Goal: Transaction & Acquisition: Purchase product/service

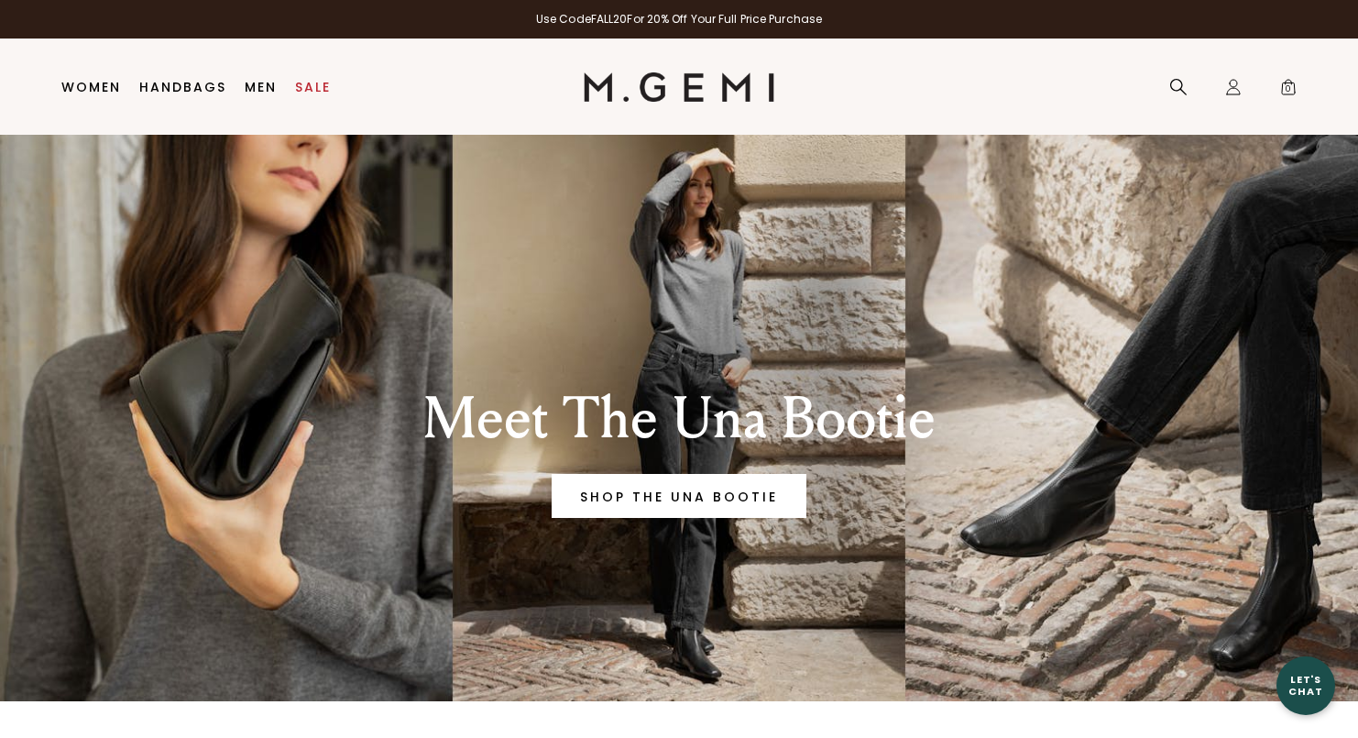
click at [108, 82] on link "Women" at bounding box center [91, 87] width 60 height 15
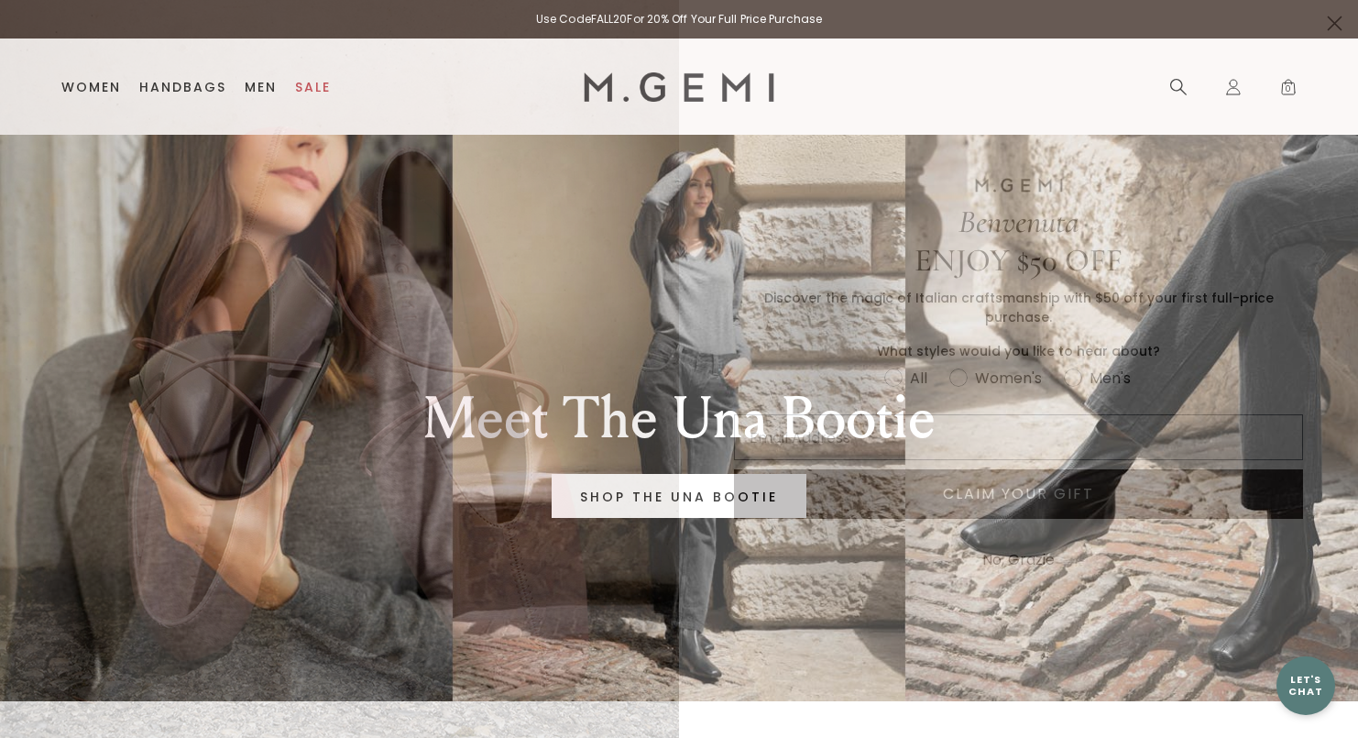
click at [1330, 22] on circle "Close dialog" at bounding box center [1335, 23] width 30 height 30
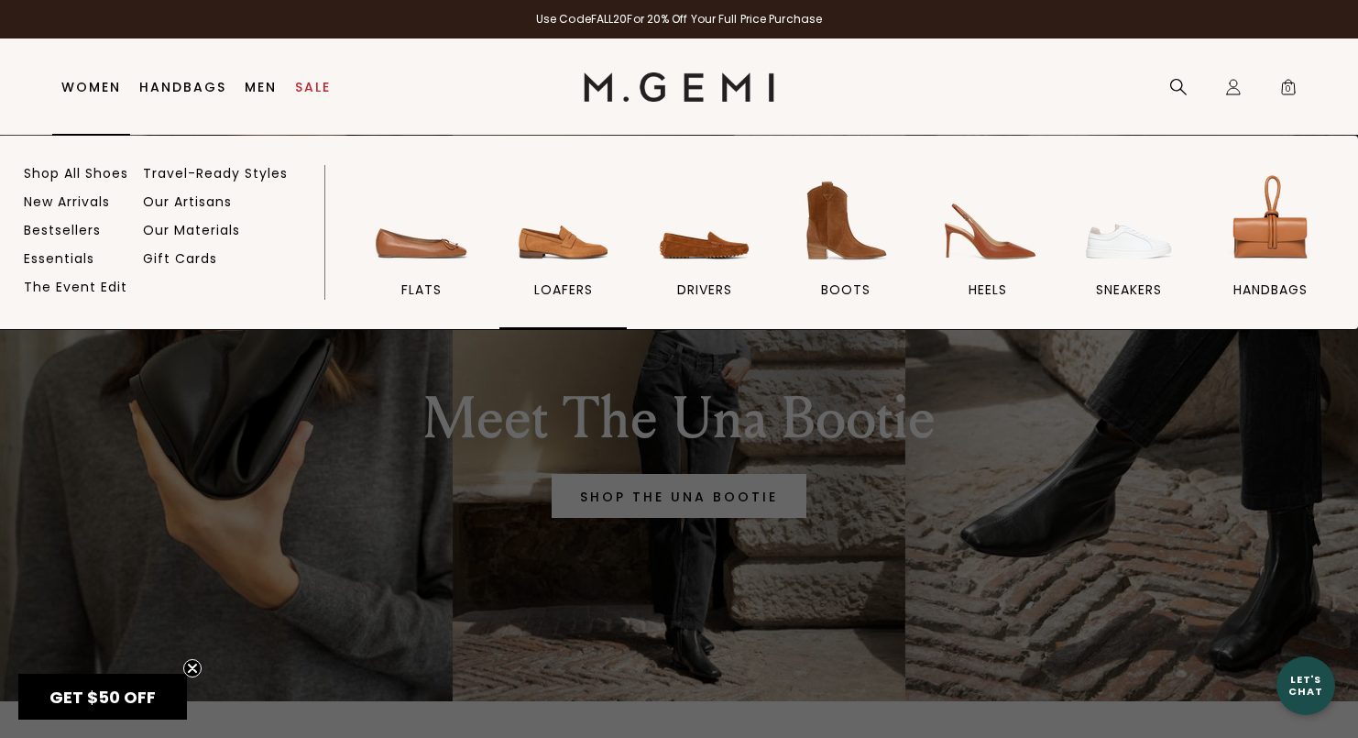
click at [568, 259] on img at bounding box center [563, 221] width 103 height 103
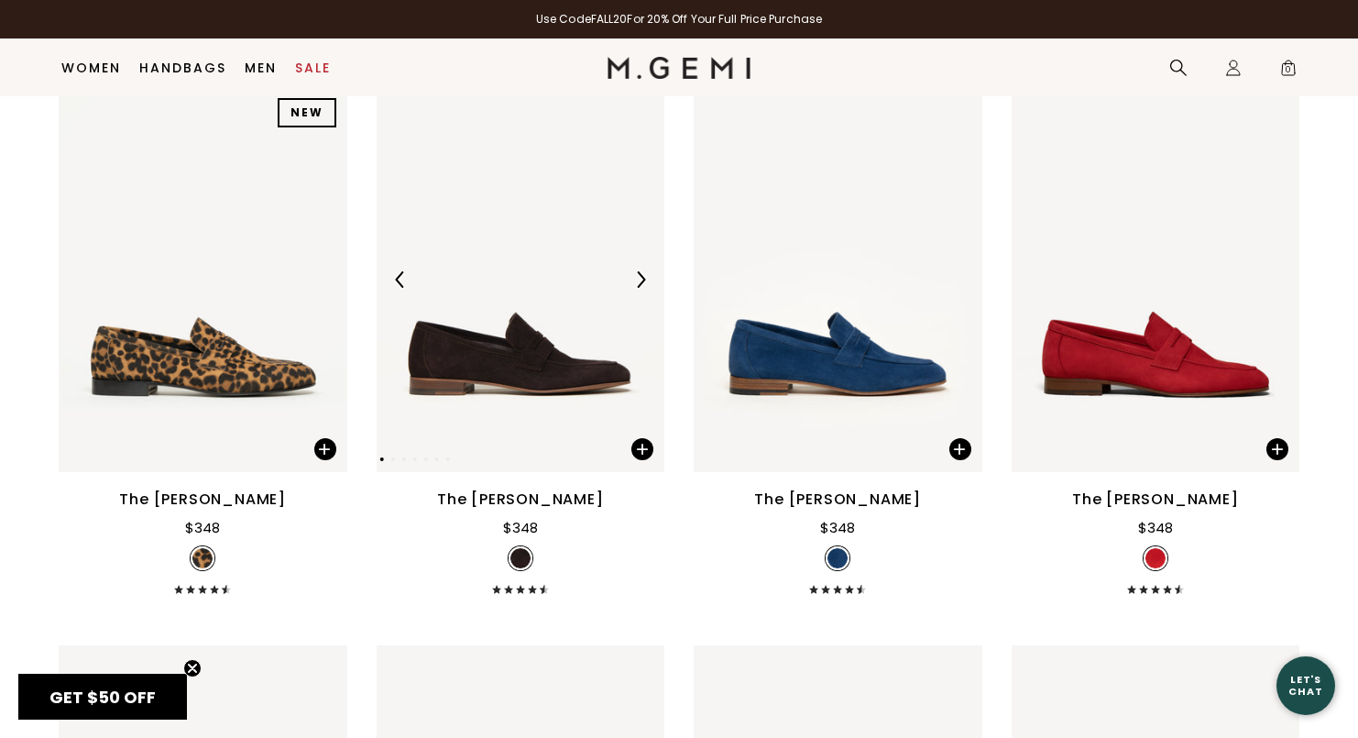
scroll to position [1446, 0]
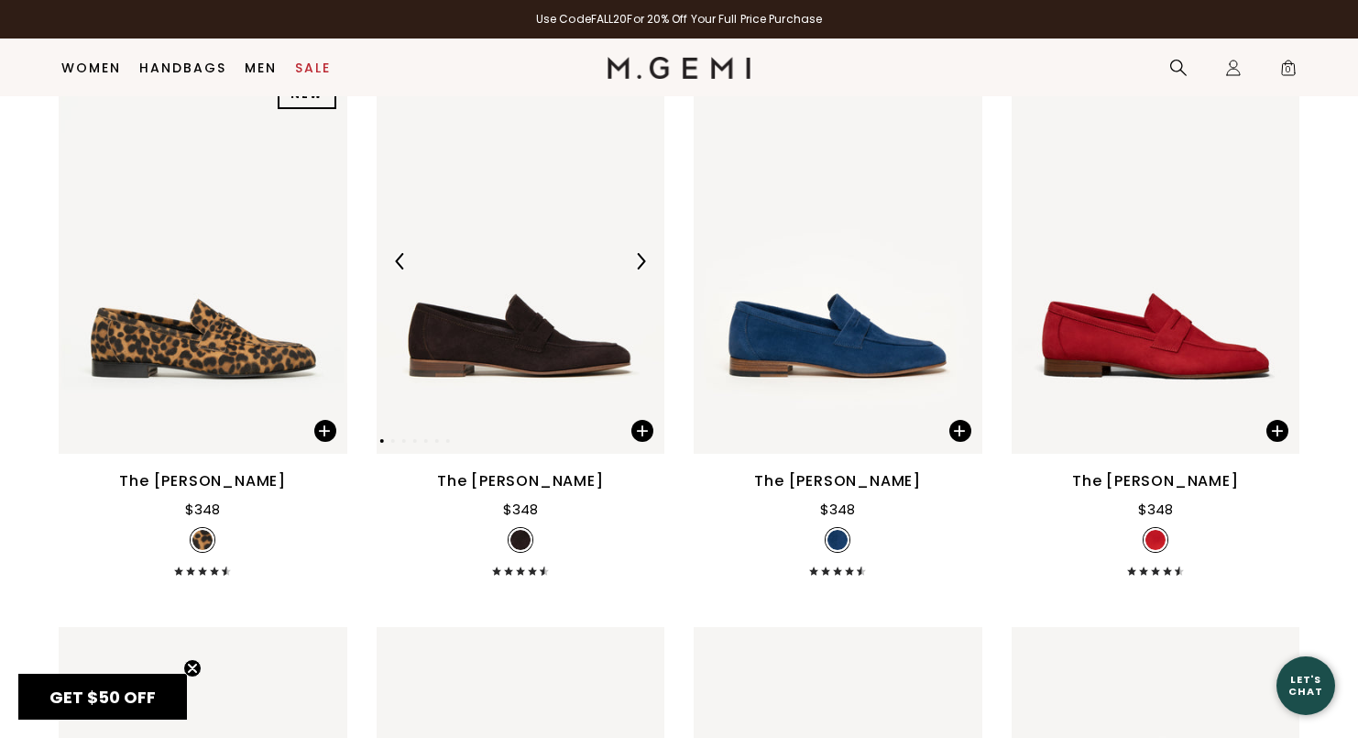
click at [542, 335] on img at bounding box center [521, 261] width 289 height 385
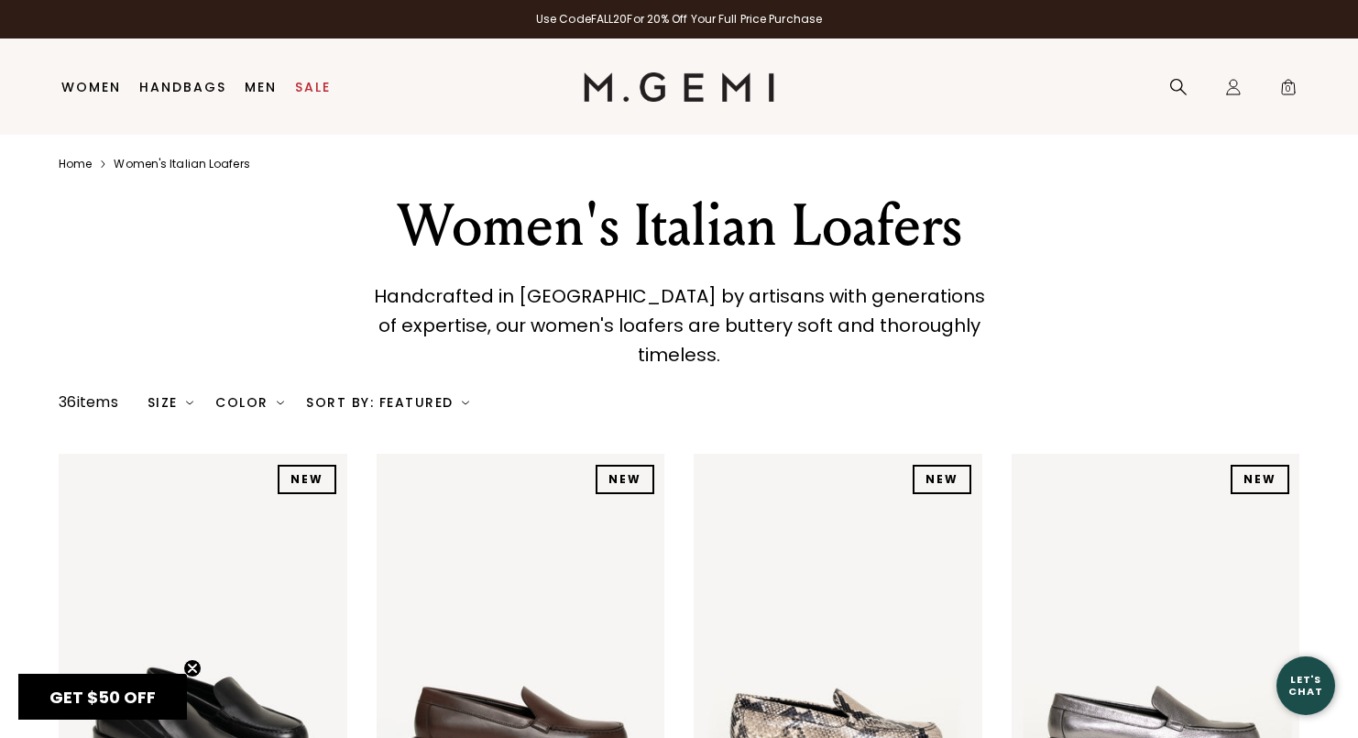
scroll to position [0, 0]
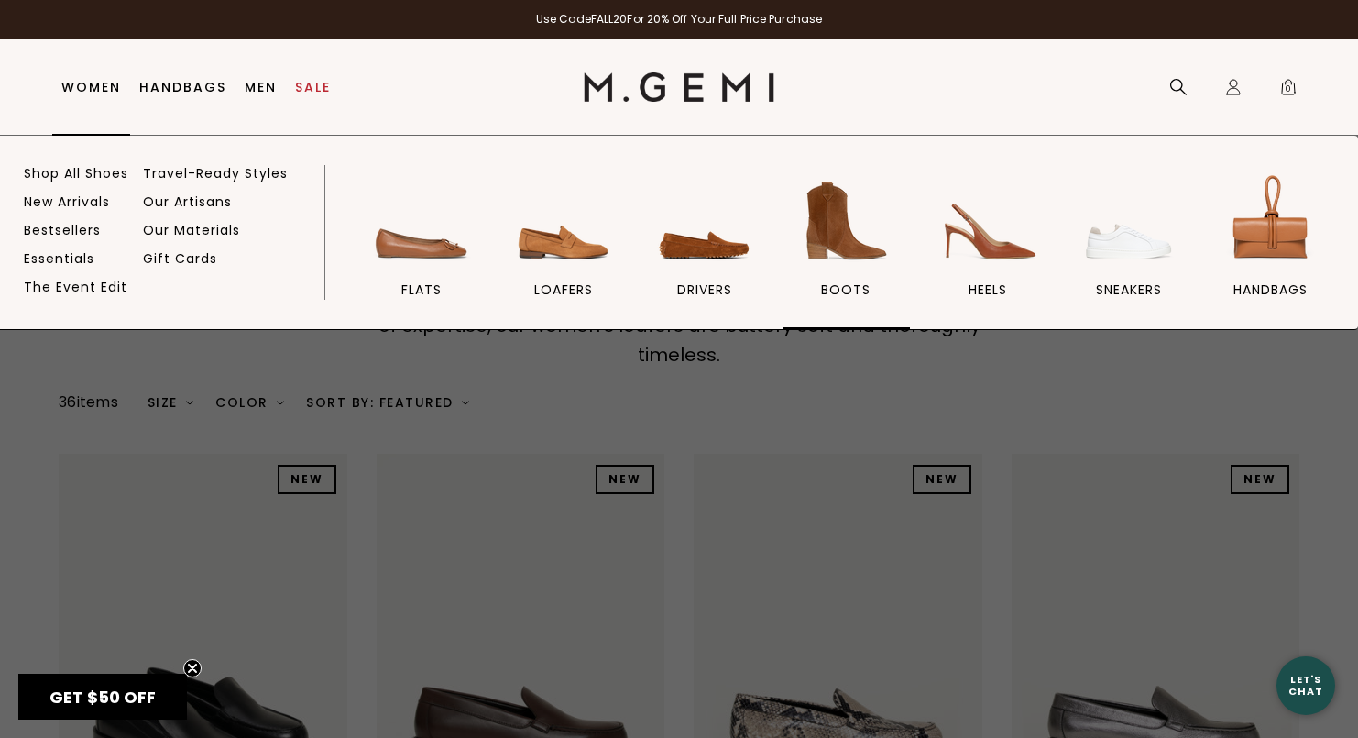
click at [833, 253] on img at bounding box center [846, 221] width 103 height 103
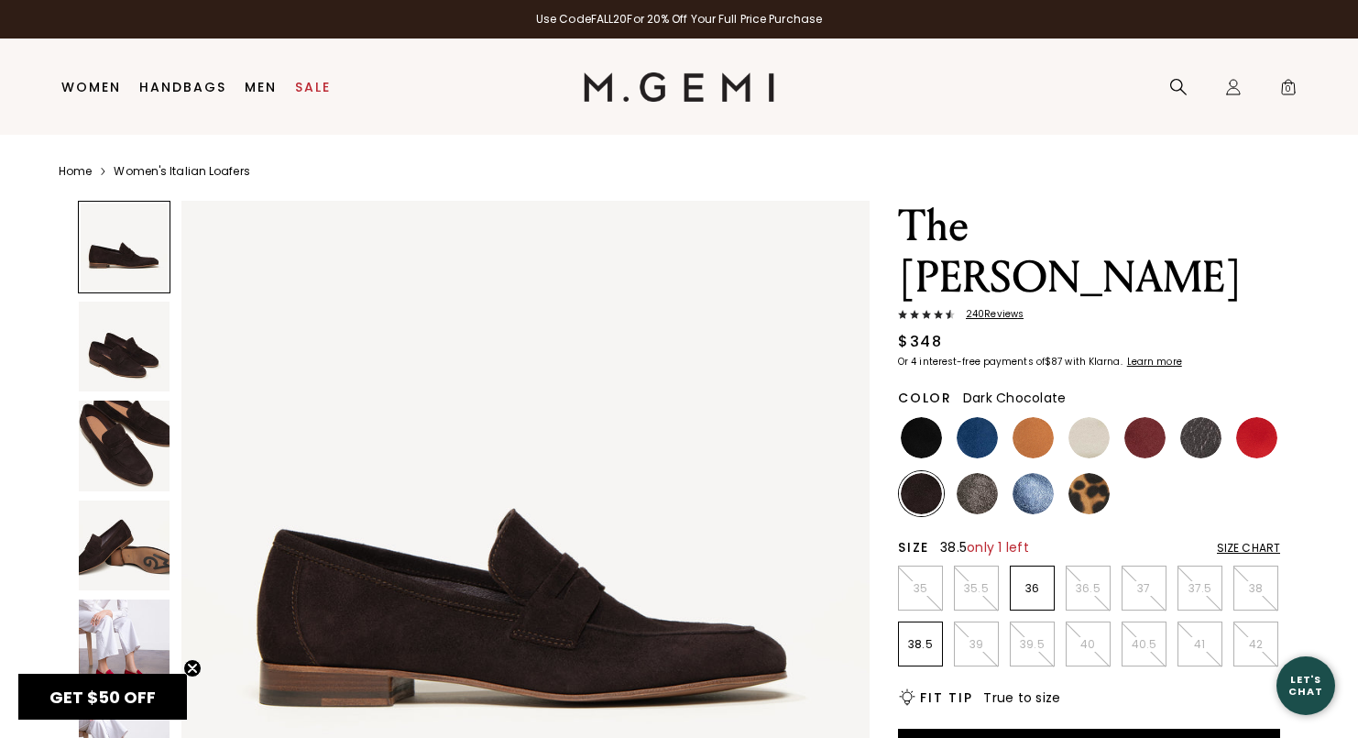
click at [926, 637] on p "38.5" at bounding box center [920, 644] width 43 height 15
click at [1252, 541] on div "Size Chart" at bounding box center [1248, 548] width 63 height 15
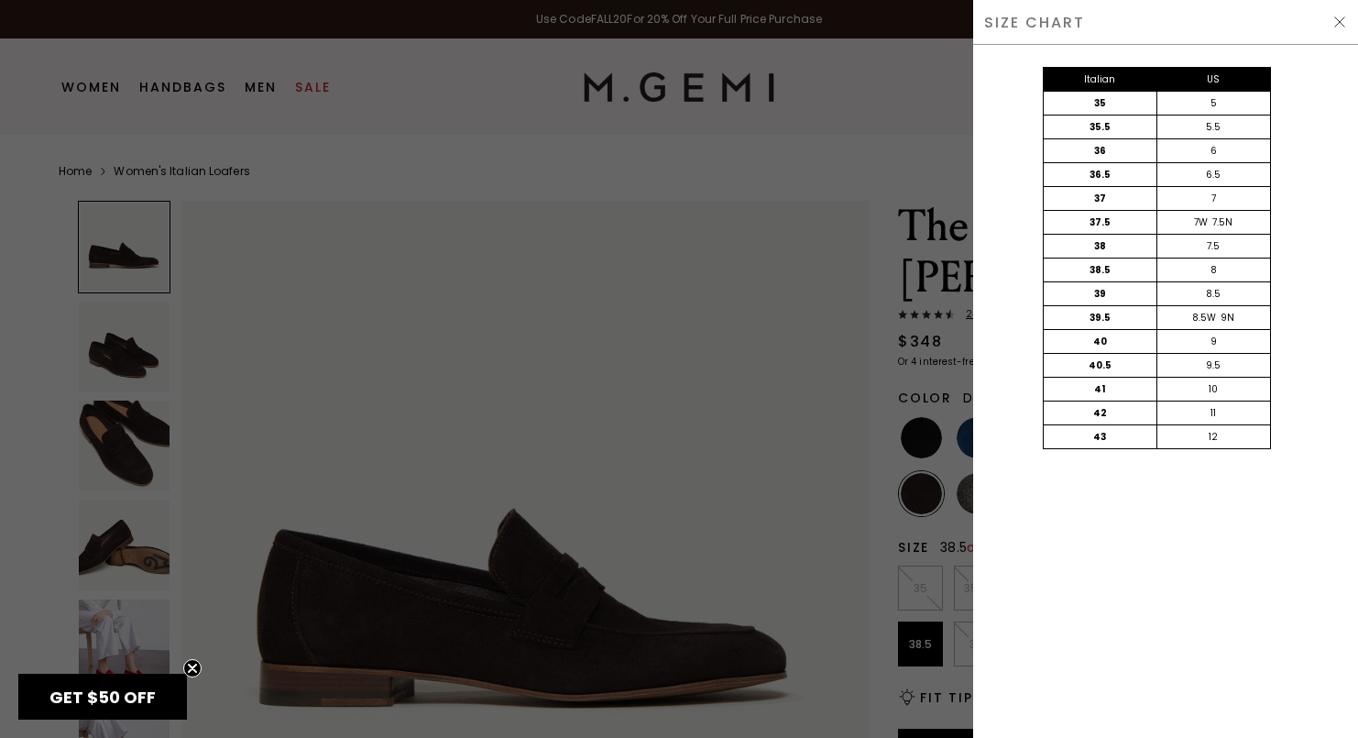
click at [1338, 15] on img at bounding box center [1340, 22] width 15 height 15
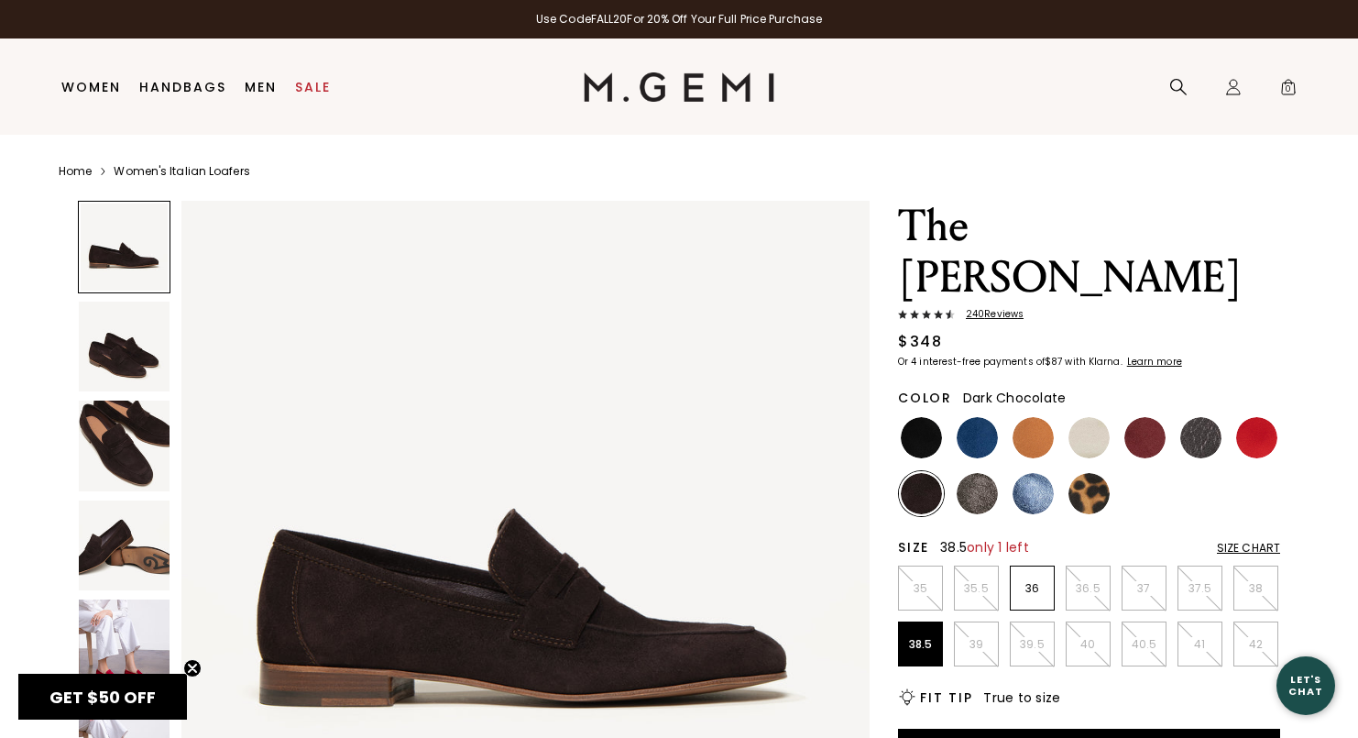
click at [121, 566] on div "Close dialog Still Looking? Unlock $50 Off Enjoy a gift from us on your first f…" at bounding box center [679, 369] width 1358 height 738
click at [135, 557] on img at bounding box center [124, 545] width 91 height 91
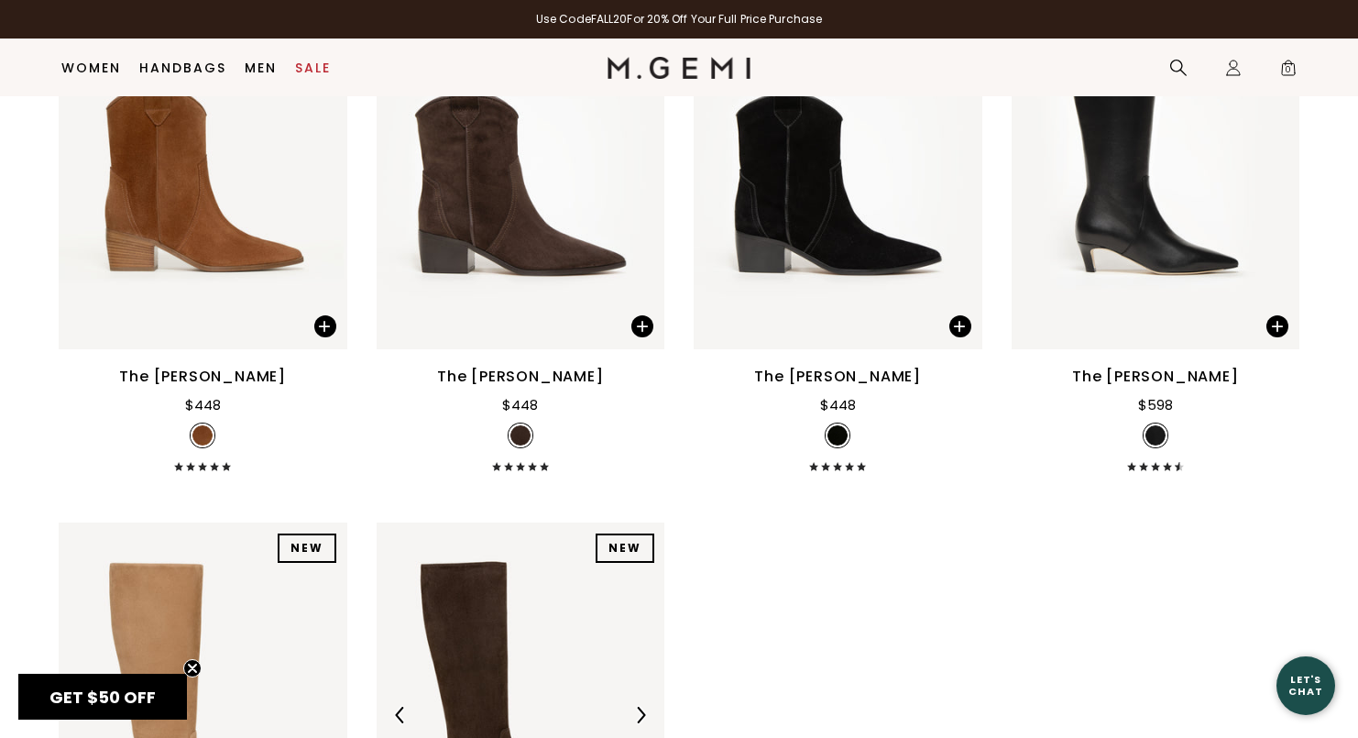
scroll to position [1946, 0]
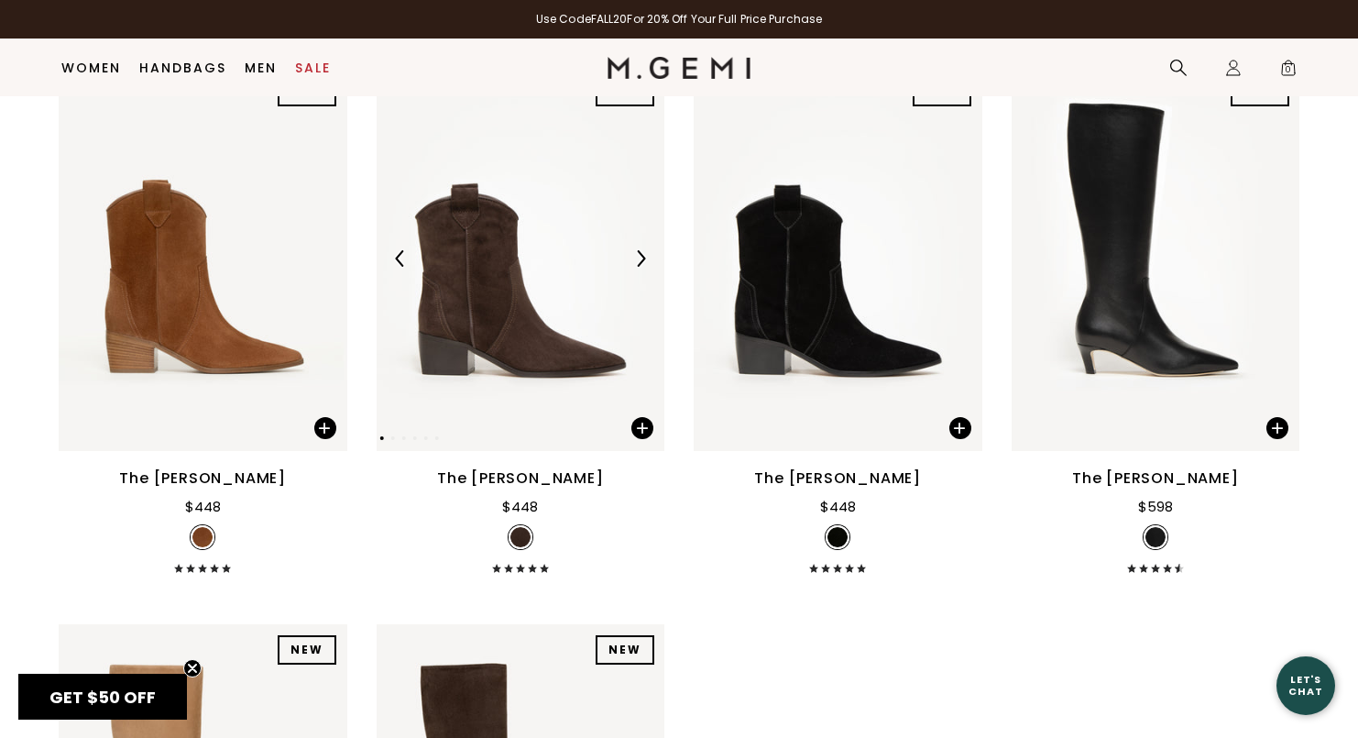
click at [493, 361] on img at bounding box center [521, 258] width 289 height 385
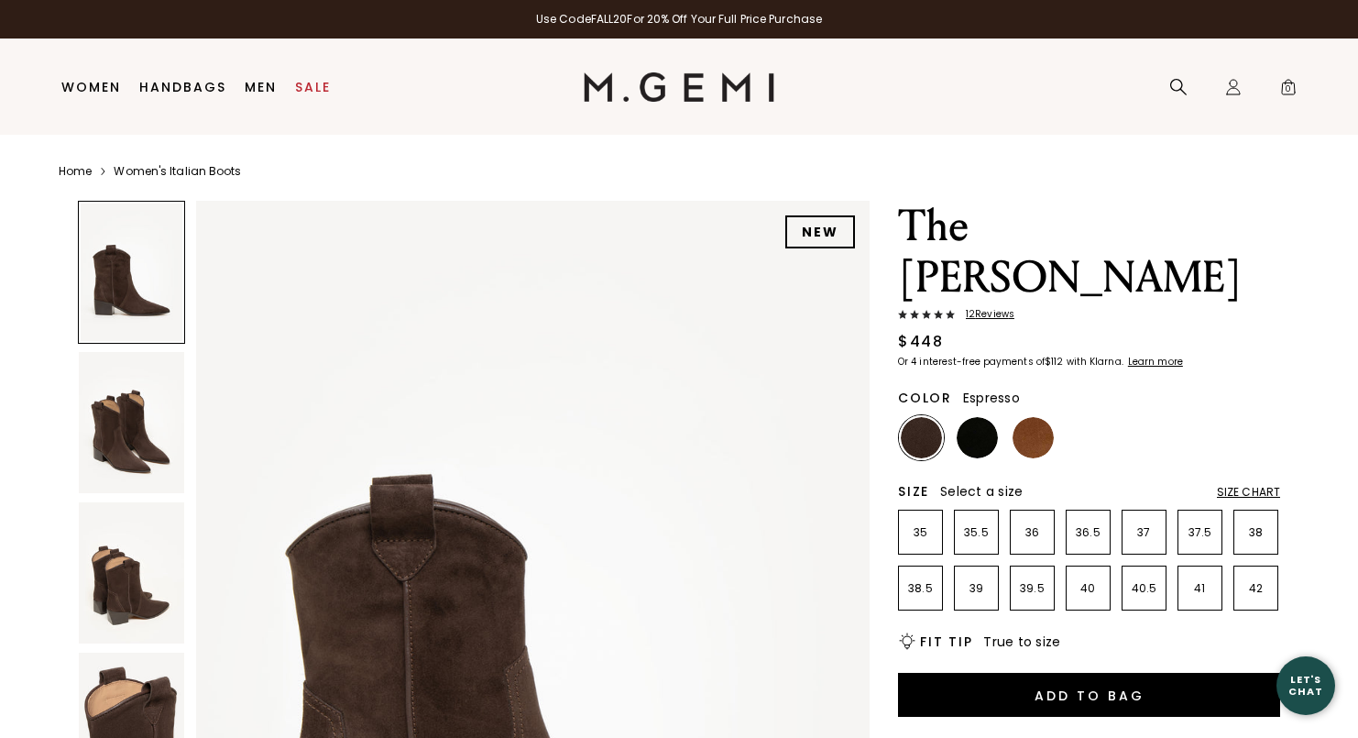
click at [148, 583] on img at bounding box center [131, 572] width 105 height 141
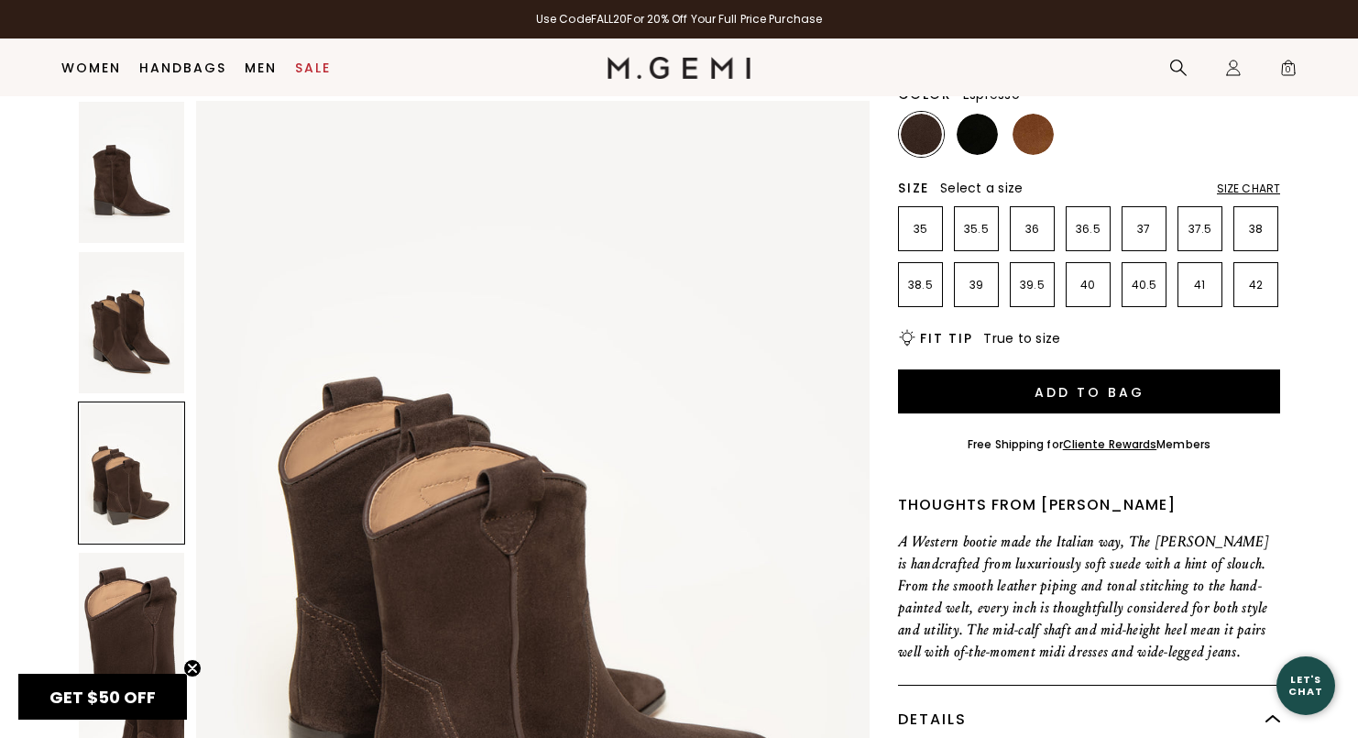
scroll to position [270, 0]
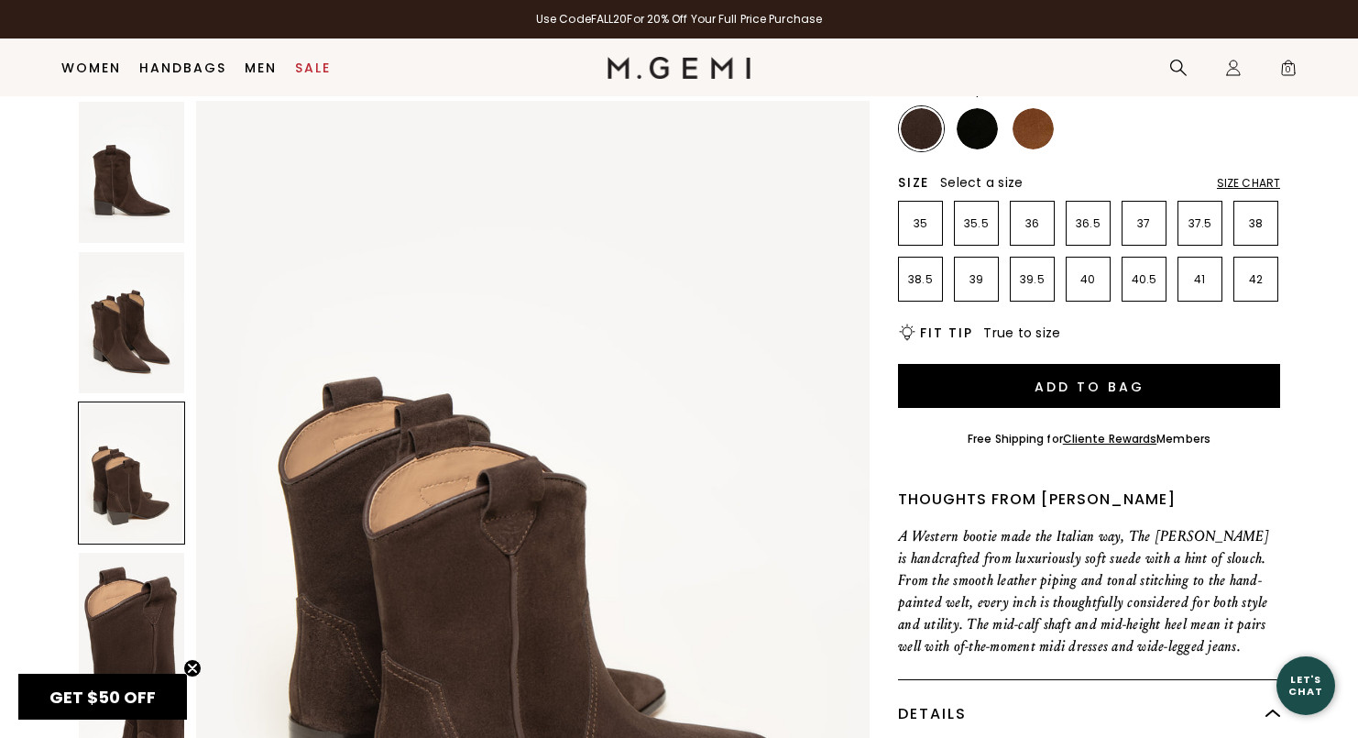
click at [133, 313] on img at bounding box center [131, 322] width 105 height 141
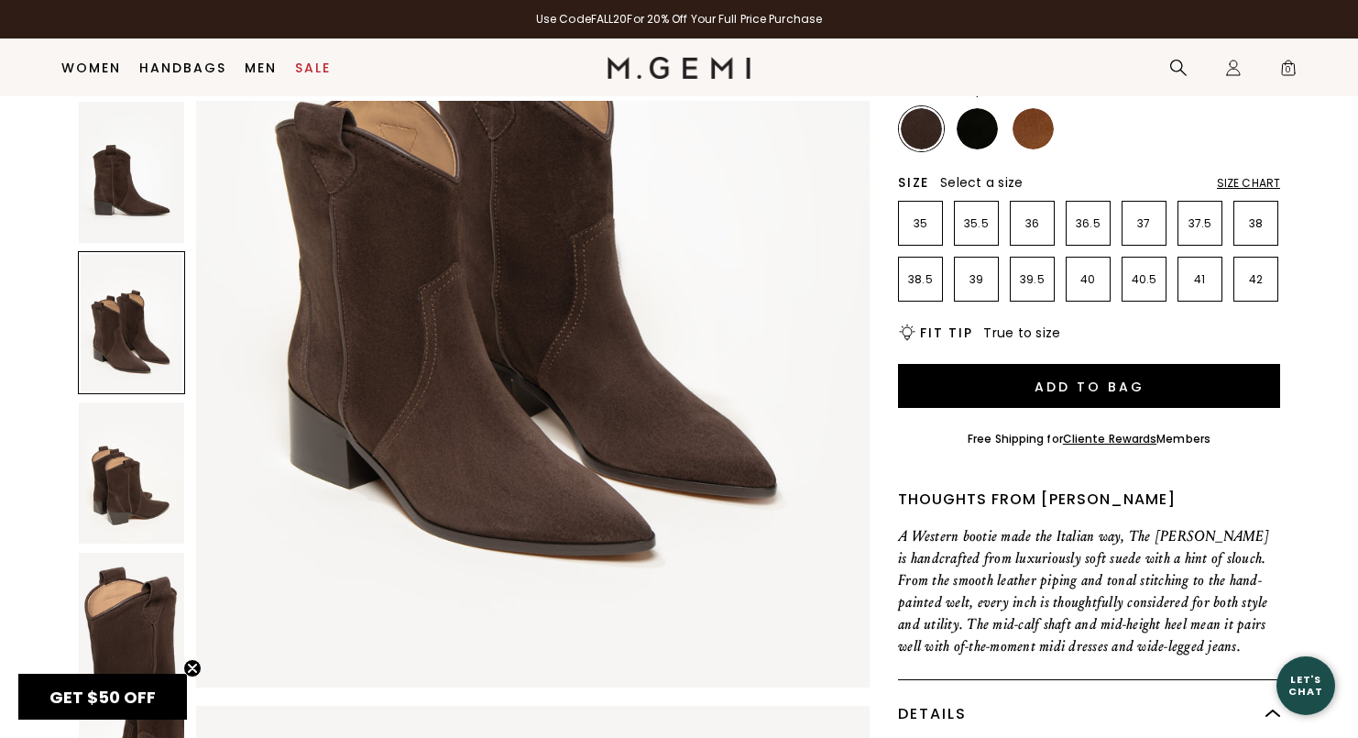
scroll to position [1229, 0]
